Goal: Transaction & Acquisition: Obtain resource

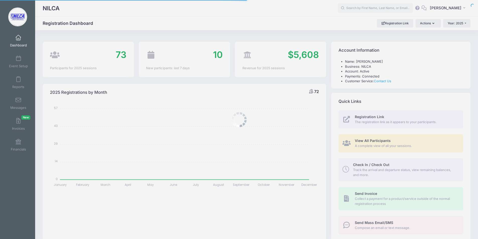
select select
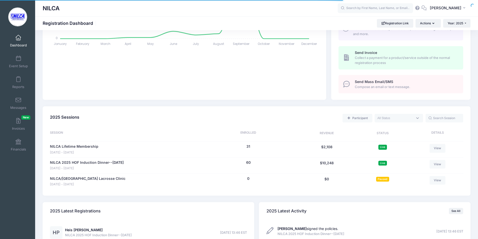
scroll to position [151, 0]
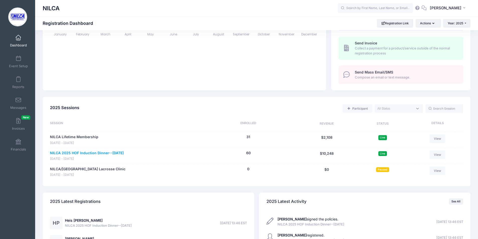
click at [84, 154] on link "NILCA 2025 HOF Induction Dinner--[DATE]" at bounding box center [87, 153] width 74 height 5
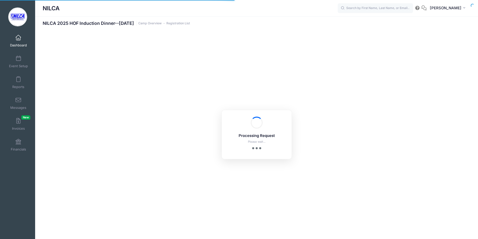
select select "10"
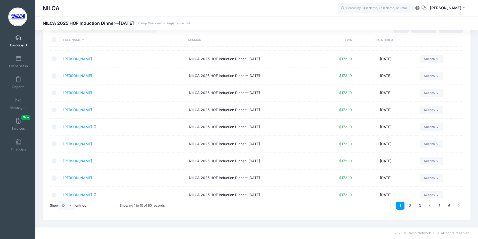
scroll to position [19, 0]
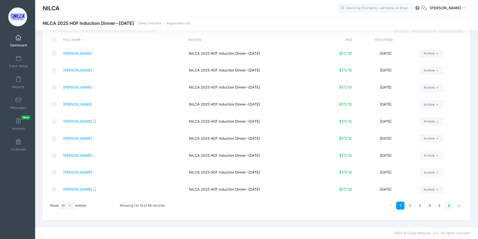
click at [450, 208] on link "6" at bounding box center [449, 206] width 8 height 8
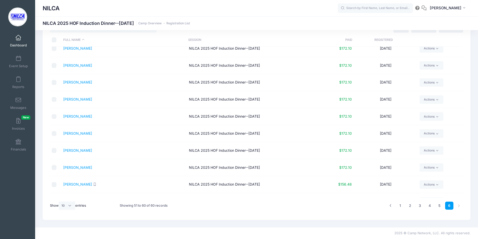
scroll to position [0, 0]
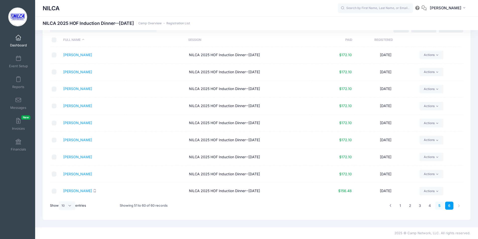
click at [441, 209] on link "5" at bounding box center [440, 206] width 8 height 8
click at [75, 71] on link "Passuello, Heis" at bounding box center [82, 72] width 38 height 4
click at [18, 35] on span at bounding box center [18, 38] width 0 height 6
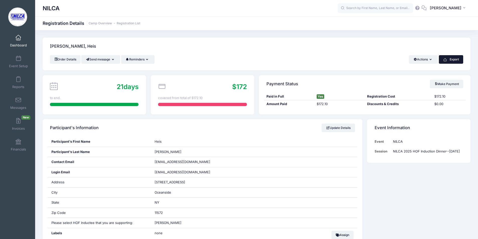
click at [454, 59] on button "Export" at bounding box center [451, 59] width 24 height 9
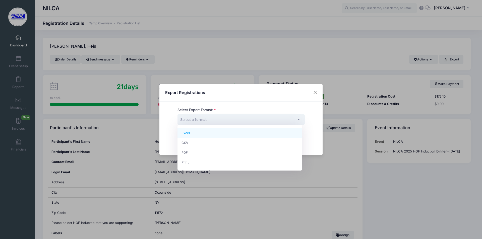
click at [253, 120] on span "Select a format" at bounding box center [241, 119] width 127 height 11
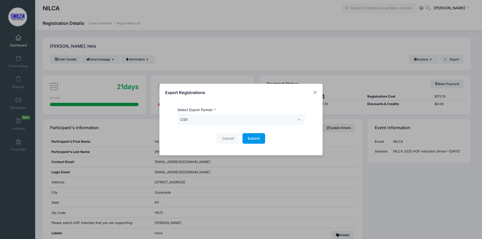
click at [258, 137] on span "Submit" at bounding box center [254, 138] width 12 height 4
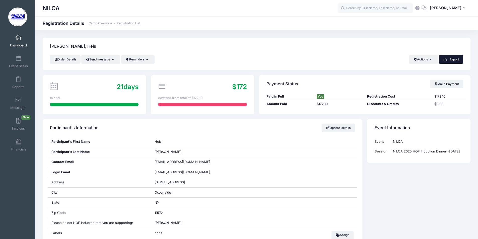
click at [454, 59] on button "Export" at bounding box center [451, 59] width 24 height 9
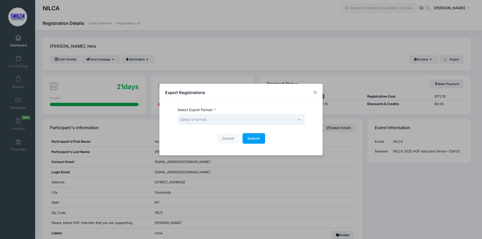
click at [251, 119] on span "Select a format" at bounding box center [241, 119] width 127 height 11
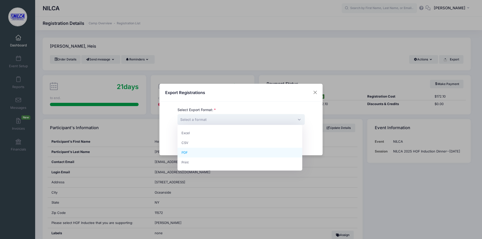
select select "pdf"
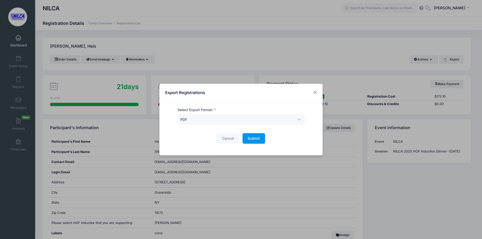
click at [256, 143] on button "Submit Please wait..." at bounding box center [254, 138] width 23 height 11
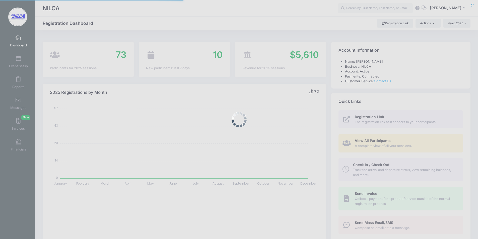
select select
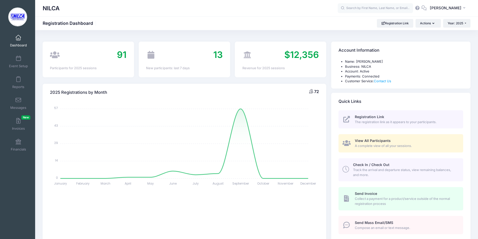
scroll to position [25, 0]
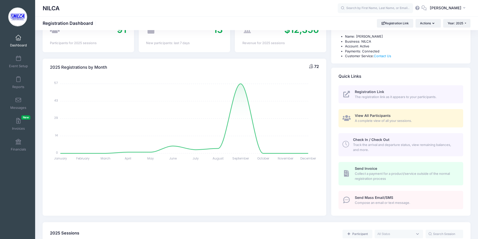
click at [375, 92] on span "Registration Link" at bounding box center [369, 92] width 29 height 4
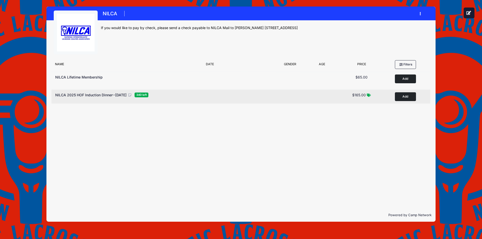
click at [106, 95] on span "NILCA 2025 HOF Induction Dinner--[DATE]" at bounding box center [90, 95] width 71 height 4
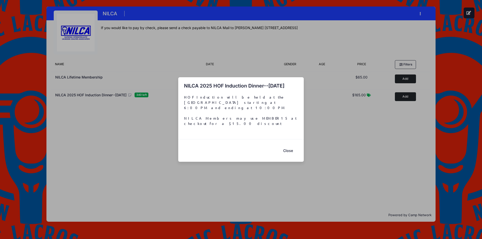
click at [294, 148] on button "Close" at bounding box center [288, 150] width 20 height 11
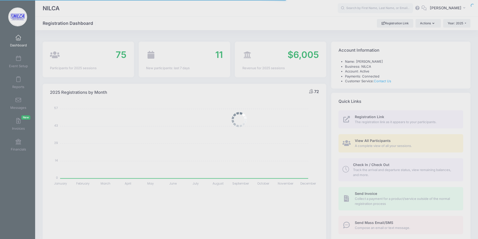
select select
